Goal: Task Accomplishment & Management: Complete application form

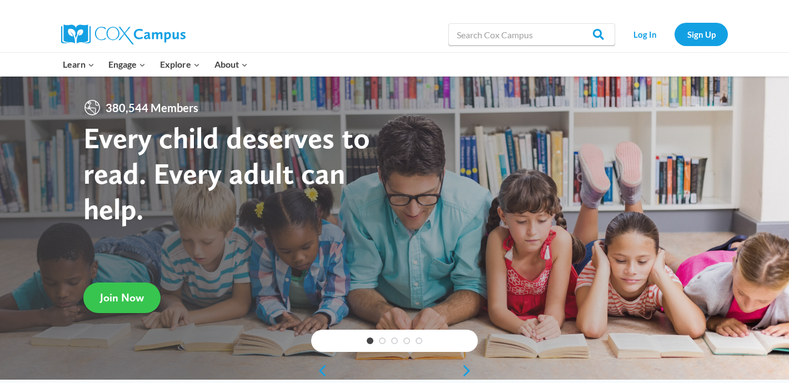
click at [128, 303] on span "Join Now" at bounding box center [122, 297] width 44 height 13
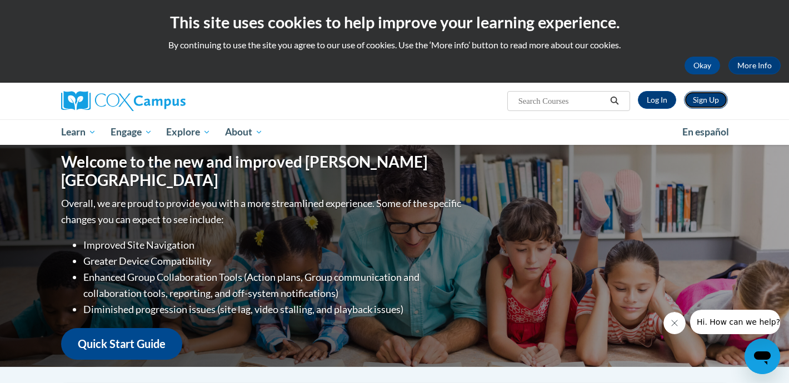
click at [694, 101] on link "Sign Up" at bounding box center [706, 100] width 44 height 18
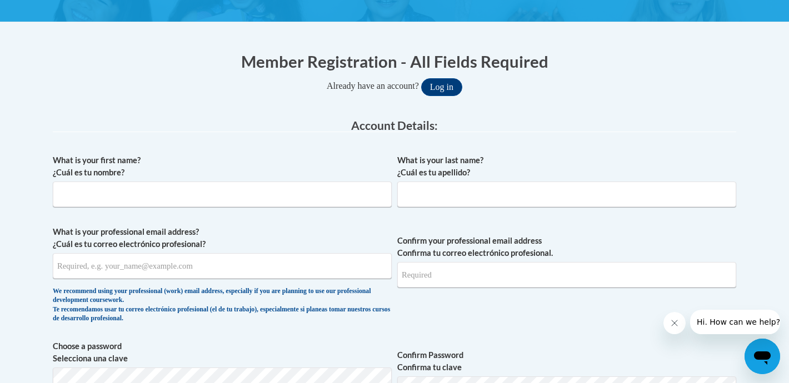
scroll to position [191, 0]
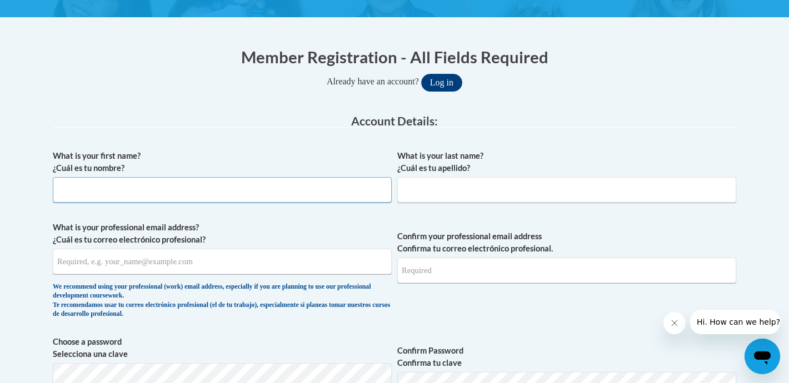
click at [203, 195] on input "What is your first name? ¿Cuál es tu nombre?" at bounding box center [222, 190] width 339 height 26
type input "Lily"
click at [448, 192] on input "What is your last name? ¿Cuál es tu apellido?" at bounding box center [566, 190] width 339 height 26
type input "[PERSON_NAME]"
click at [199, 256] on input "What is your professional email address? ¿Cuál es tu correo electrónico profesi…" at bounding box center [222, 262] width 339 height 26
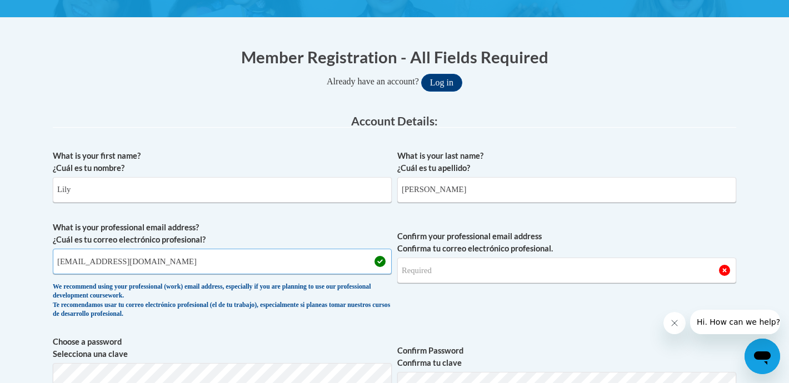
type input "[EMAIL_ADDRESS][DOMAIN_NAME]"
click at [472, 268] on input "Confirm your professional email address Confirma tu correo electrónico profesio…" at bounding box center [566, 271] width 339 height 26
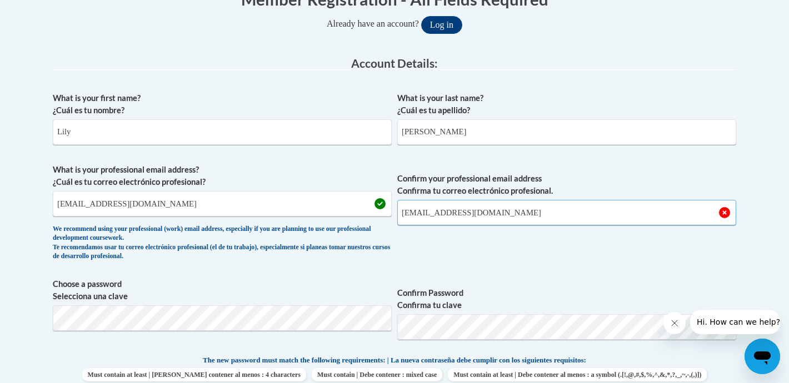
scroll to position [299, 0]
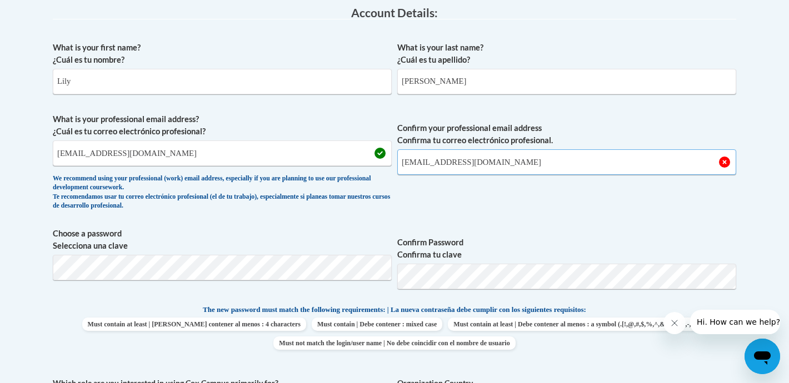
type input "[EMAIL_ADDRESS][DOMAIN_NAME]"
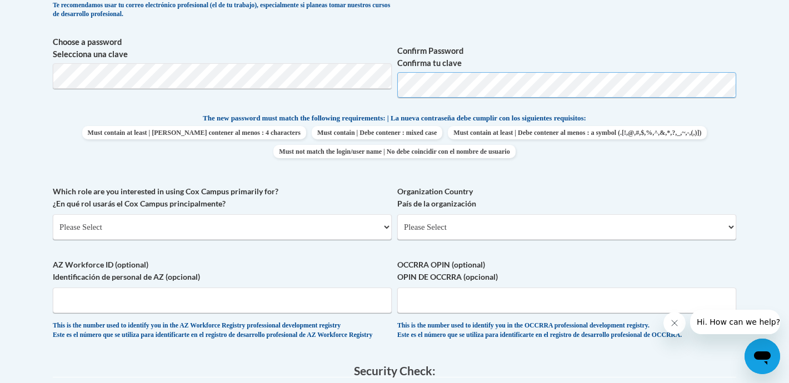
scroll to position [494, 0]
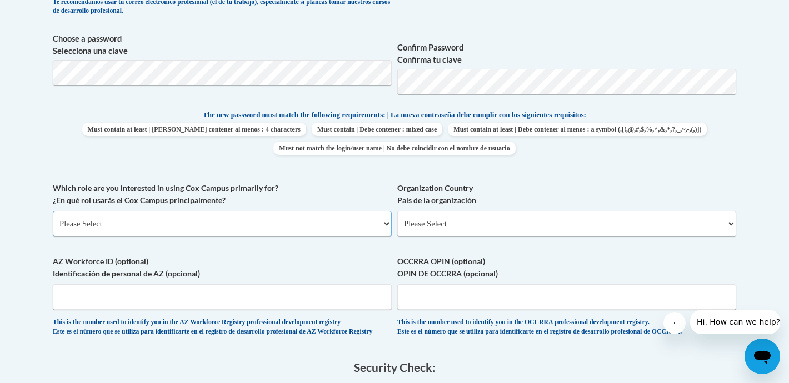
click at [224, 227] on select "Please Select College/University | Colegio/Universidad Community/Nonprofit Part…" at bounding box center [222, 224] width 339 height 26
select select "5a18ea06-2b54-4451-96f2-d152daf9eac5"
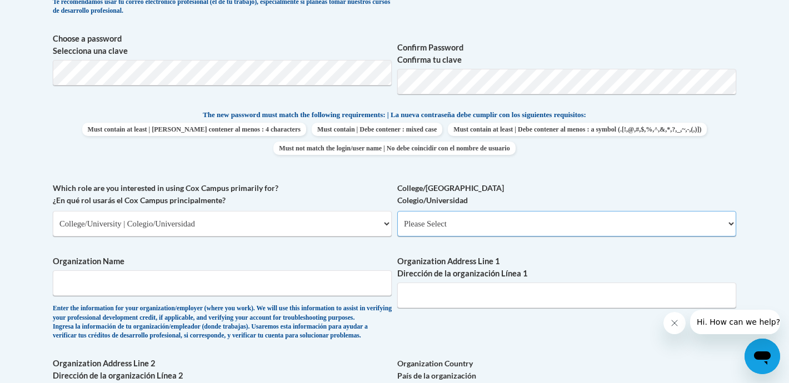
click at [468, 224] on select "Please Select College/University Staff | Empleado universitario College/Univers…" at bounding box center [566, 224] width 339 height 26
select select "99b32b07-cffc-426c-8bf6-0cd77760d84b"
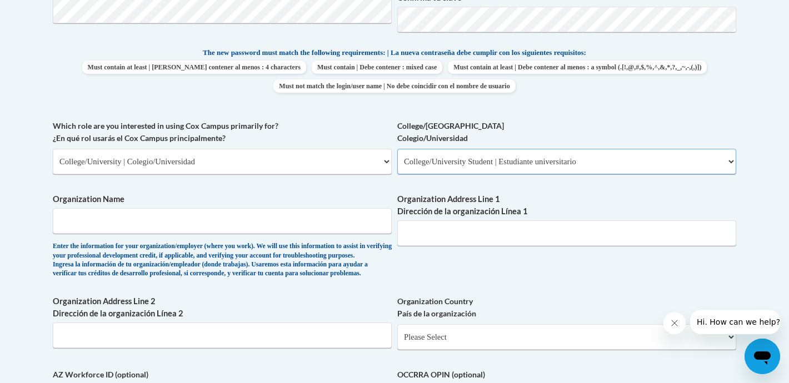
scroll to position [559, 0]
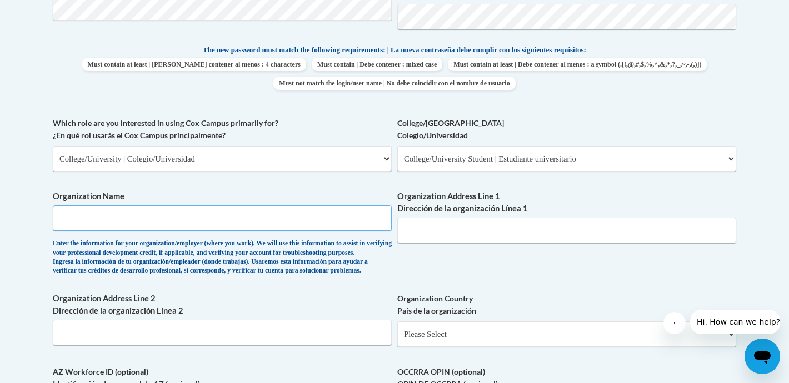
click at [255, 215] on input "Organization Name" at bounding box center [222, 219] width 339 height 26
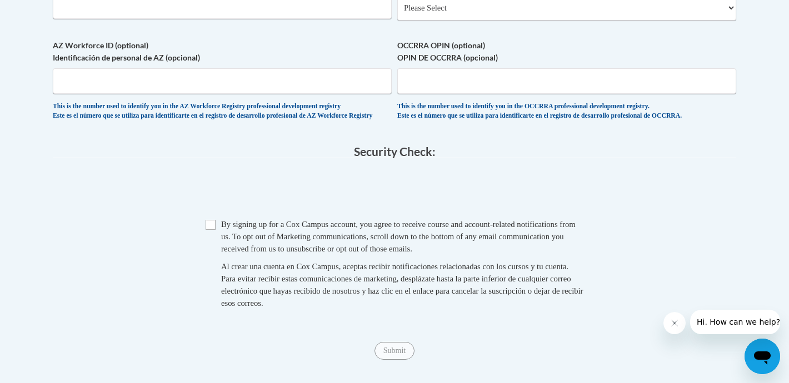
scroll to position [900, 0]
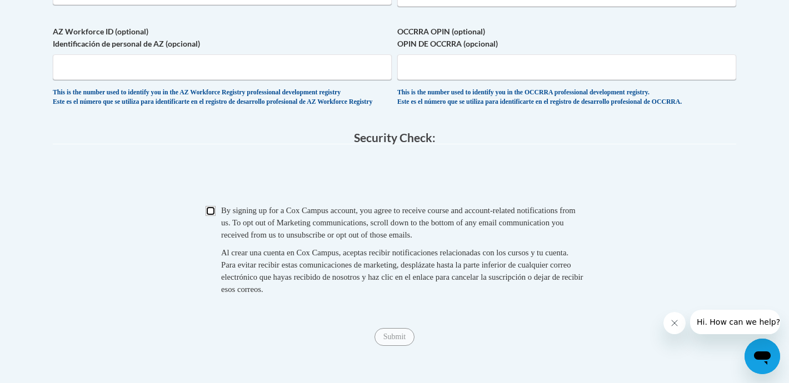
click at [210, 216] on input "Checkbox" at bounding box center [211, 211] width 10 height 10
checkbox input "true"
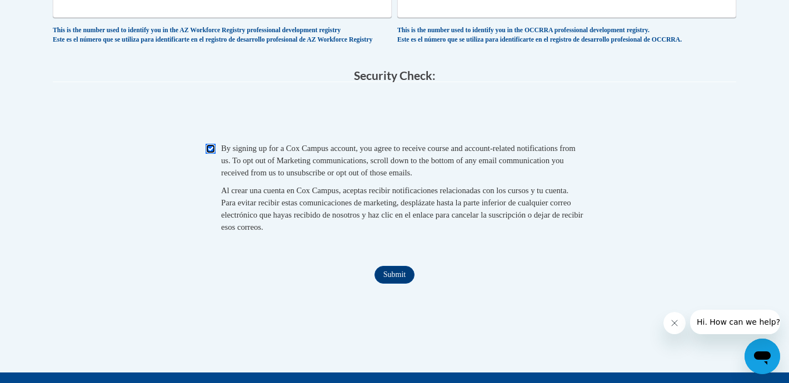
scroll to position [955, 0]
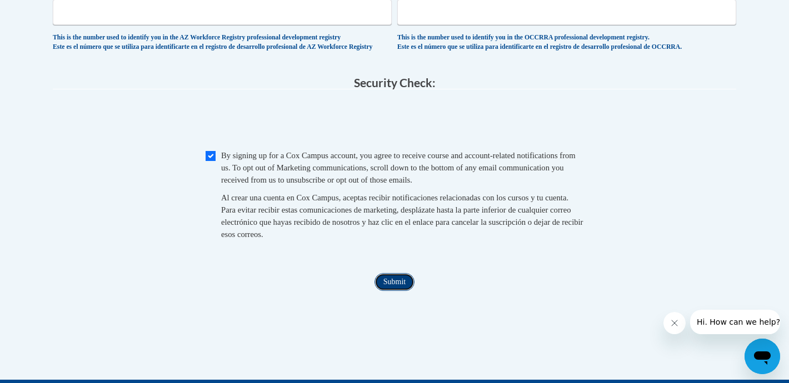
click at [399, 291] on input "Submit" at bounding box center [394, 282] width 40 height 18
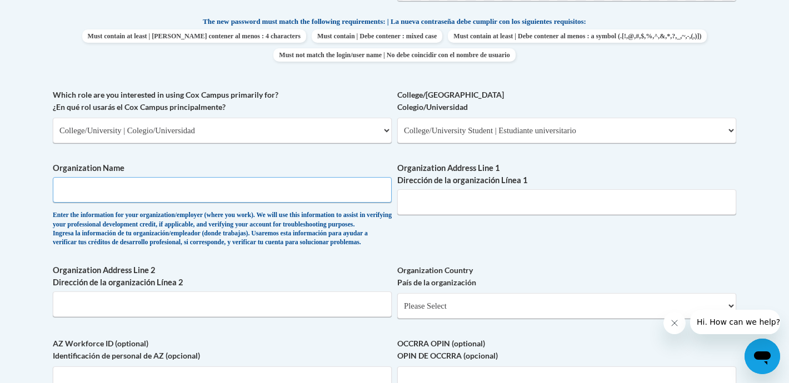
scroll to position [591, 0]
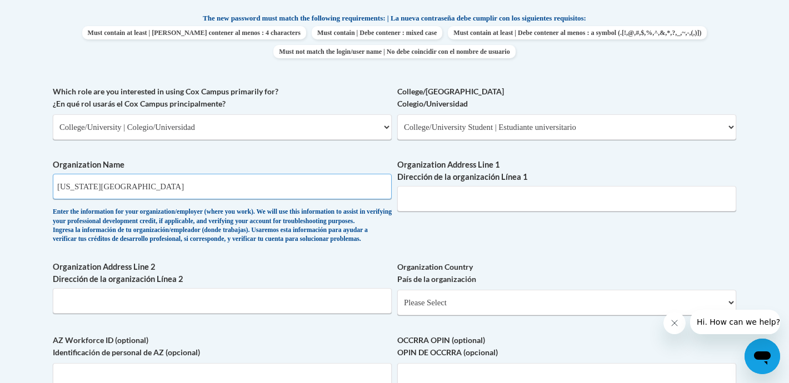
type input "Virginia Commonwealth University"
click at [486, 206] on input "Organization Address Line 1 Dirección de la organización Línea 1" at bounding box center [566, 199] width 339 height 26
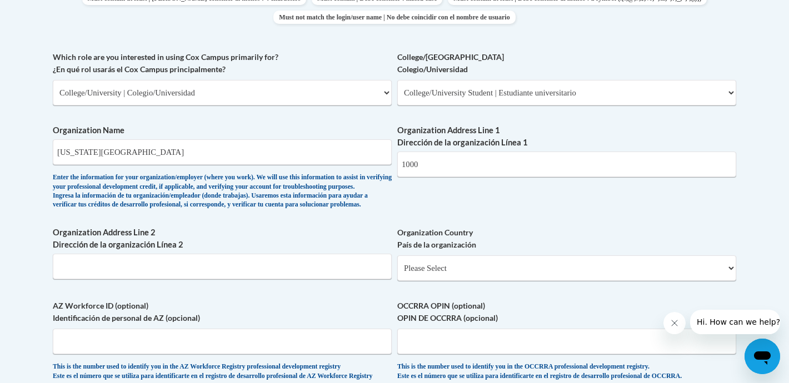
scroll to position [628, 0]
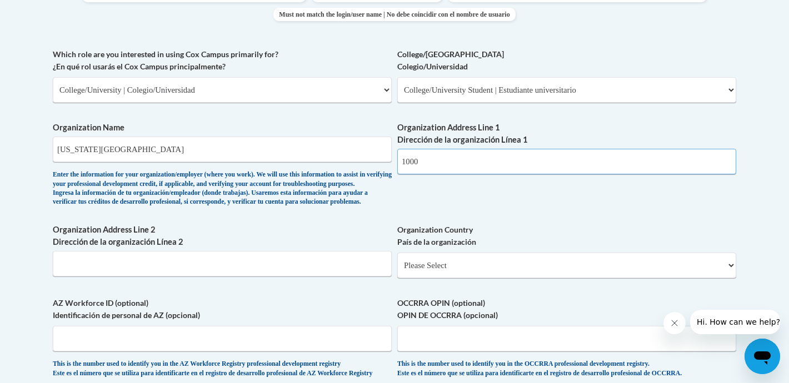
click at [432, 158] on input "1000" at bounding box center [566, 162] width 339 height 26
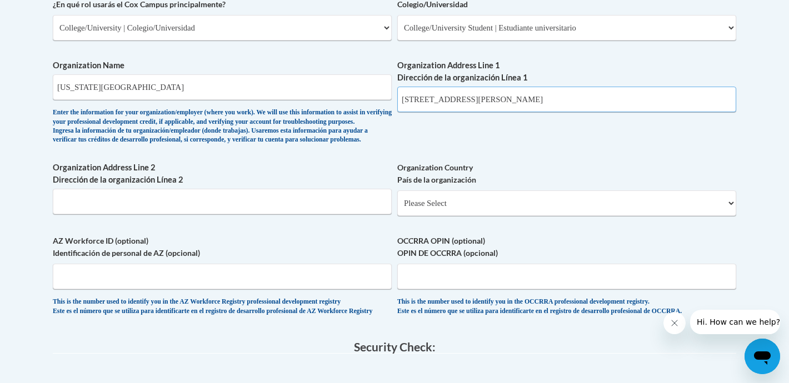
scroll to position [703, 0]
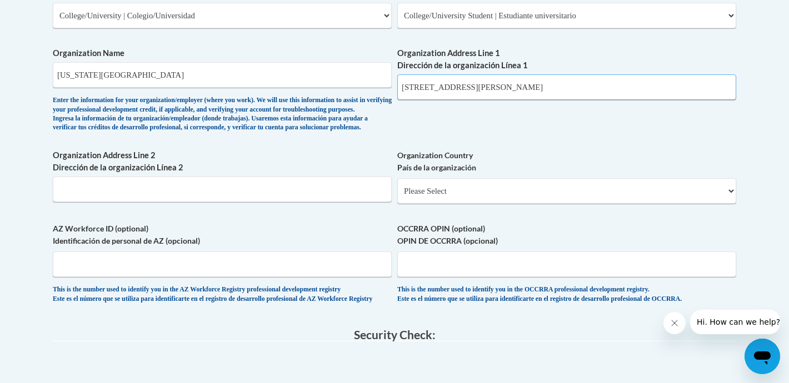
type input "1000 Floyd Ave"
click at [440, 204] on select "Please Select United States | Estados Unidos Outside of the United States | Fue…" at bounding box center [566, 191] width 339 height 26
select select "ad49bcad-a171-4b2e-b99c-48b446064914"
select select
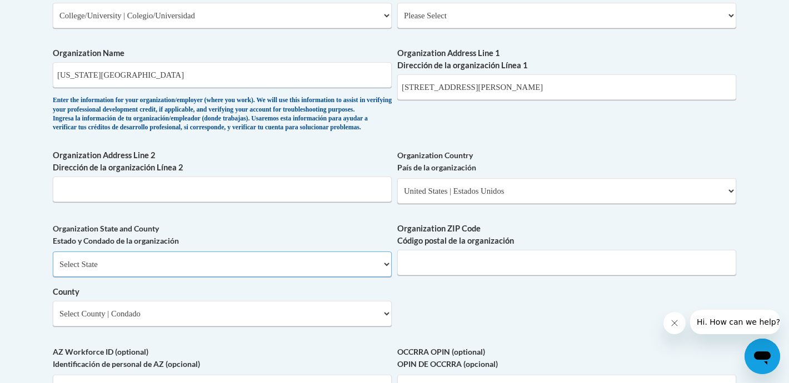
click at [237, 277] on select "Select State Alabama Alaska Arizona Arkansas California Colorado Connecticut De…" at bounding box center [222, 265] width 339 height 26
select select "Virginia"
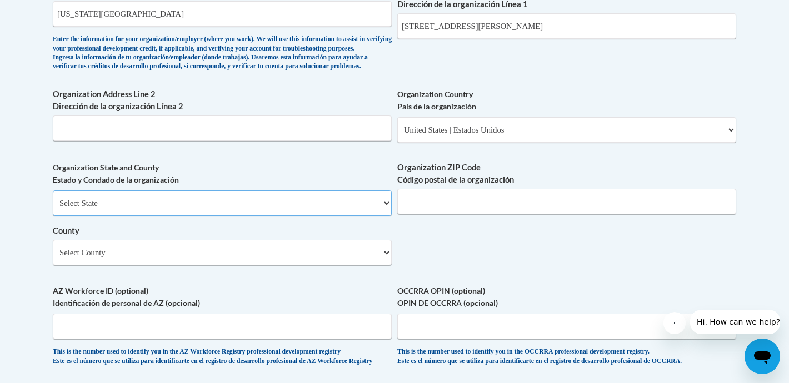
scroll to position [764, 0]
click at [469, 214] on input "Organization ZIP Code Código postal de la organización" at bounding box center [566, 201] width 339 height 26
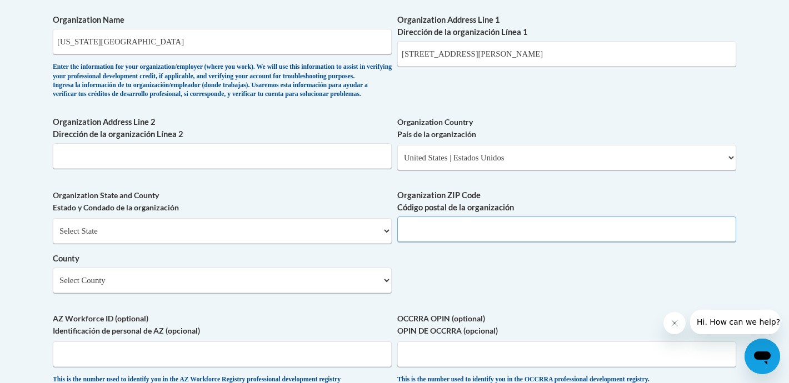
scroll to position [734, 0]
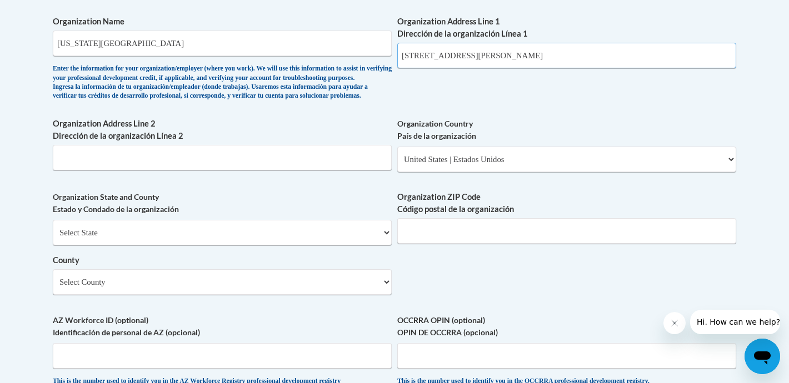
click at [484, 66] on input "1000 Floyd Ave" at bounding box center [566, 56] width 339 height 26
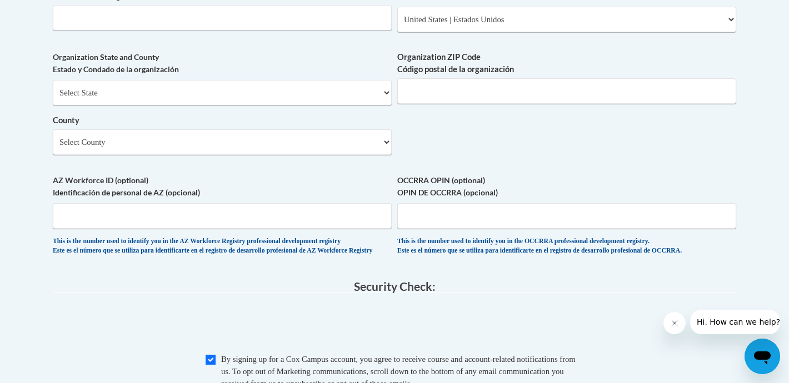
scroll to position [876, 0]
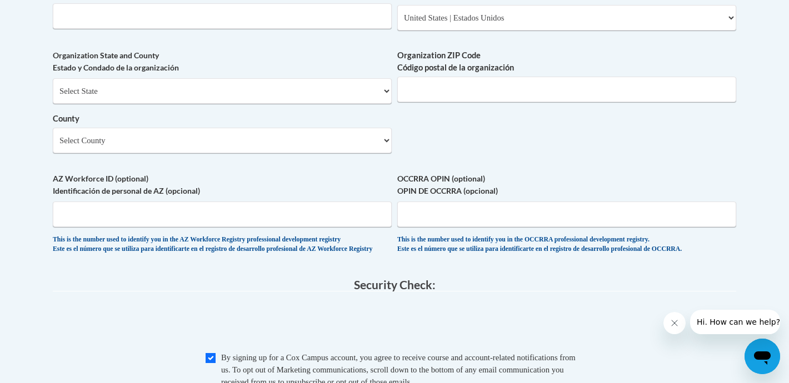
type input "1000 Floyd Ave. Richmond"
click at [412, 102] on input "Organization ZIP Code Código postal de la organización" at bounding box center [566, 90] width 339 height 26
type input "23284"
click at [223, 153] on select "Select County Accomack Albemarle Alexandria Alleghany Amelia Amherst Appomattox…" at bounding box center [222, 141] width 339 height 26
select select "Richmond"
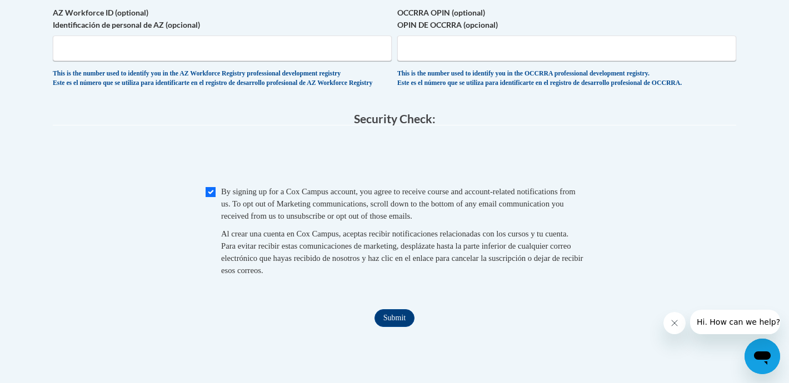
scroll to position [1068, 0]
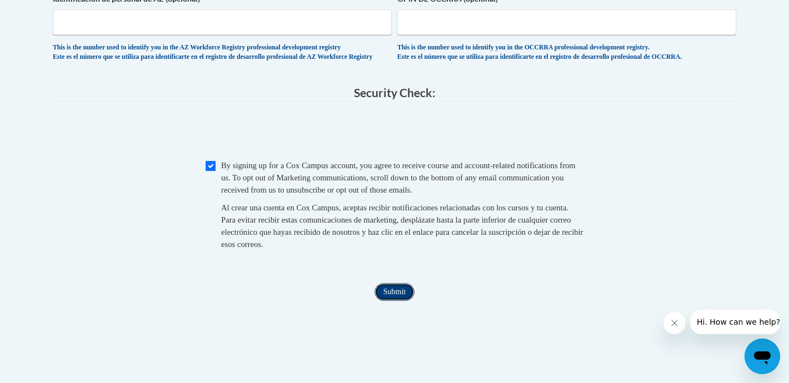
click at [406, 301] on input "Submit" at bounding box center [394, 292] width 40 height 18
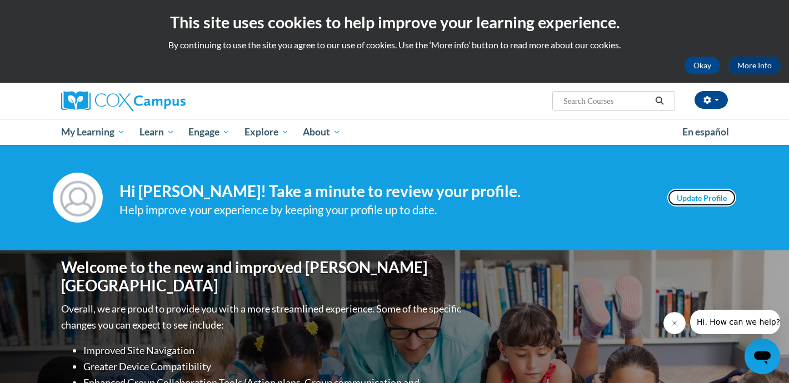
click at [710, 196] on link "Update Profile" at bounding box center [701, 198] width 69 height 18
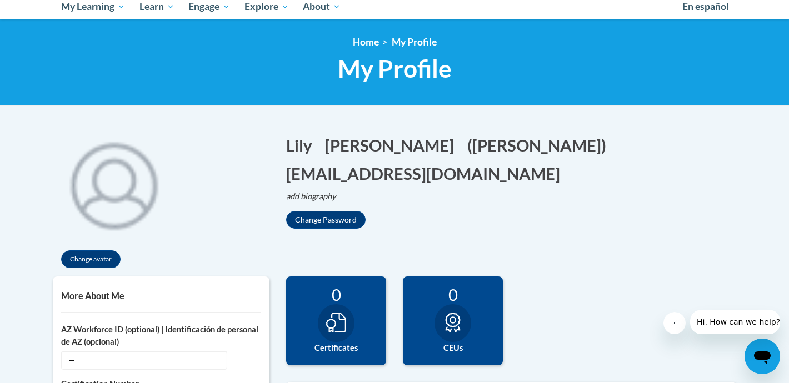
scroll to position [127, 0]
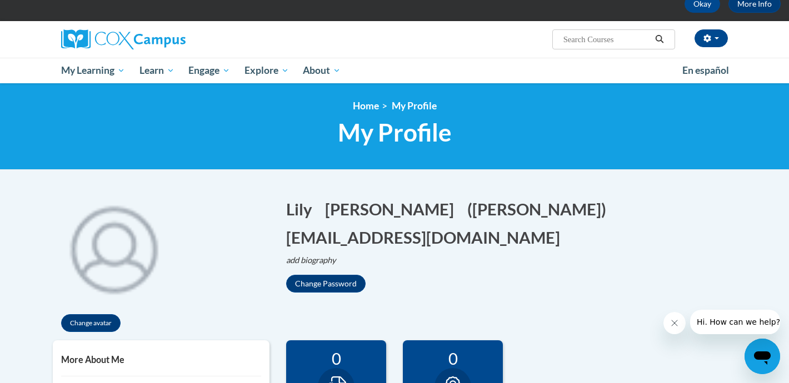
scroll to position [60, 0]
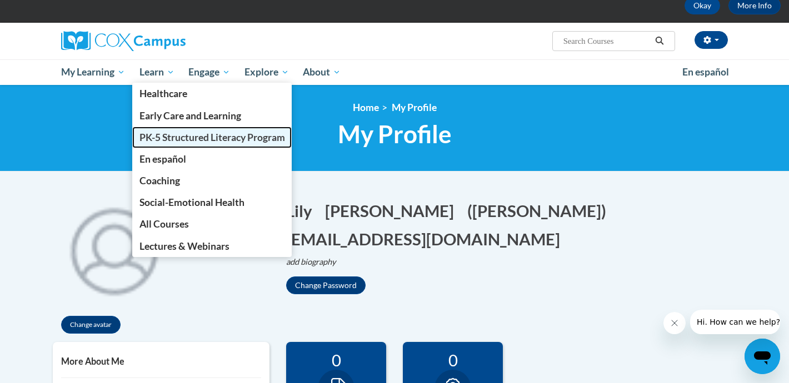
click at [163, 137] on span "PK-5 Structured Literacy Program" at bounding box center [212, 138] width 146 height 12
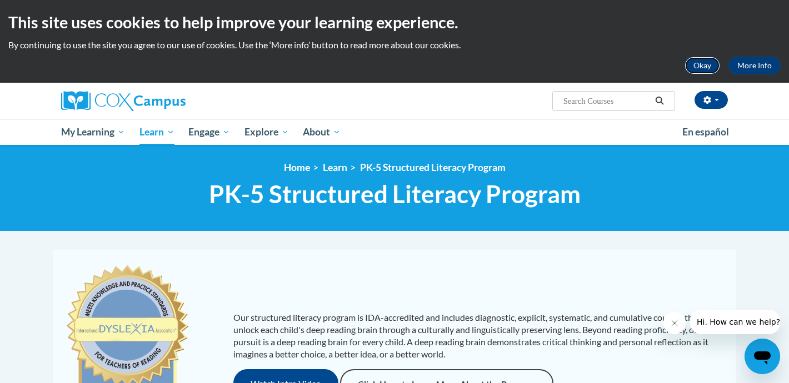
click at [695, 64] on button "Okay" at bounding box center [702, 66] width 36 height 18
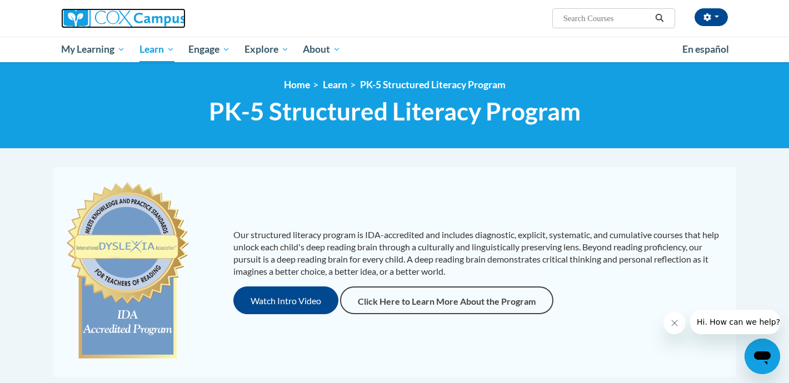
click at [109, 21] on img at bounding box center [123, 18] width 124 height 20
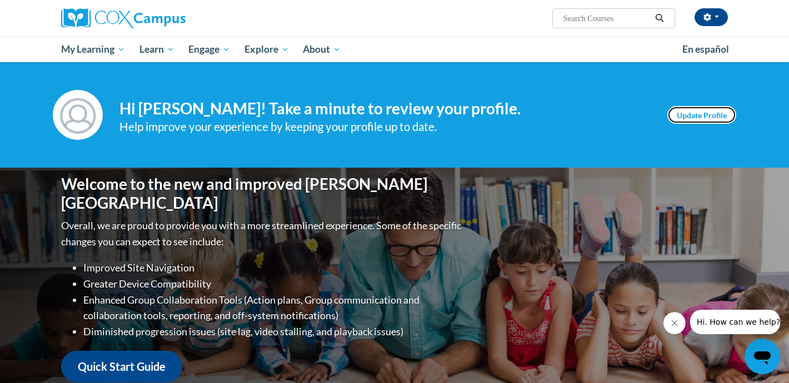
click at [708, 111] on link "Update Profile" at bounding box center [701, 115] width 69 height 18
